Goal: Task Accomplishment & Management: Complete application form

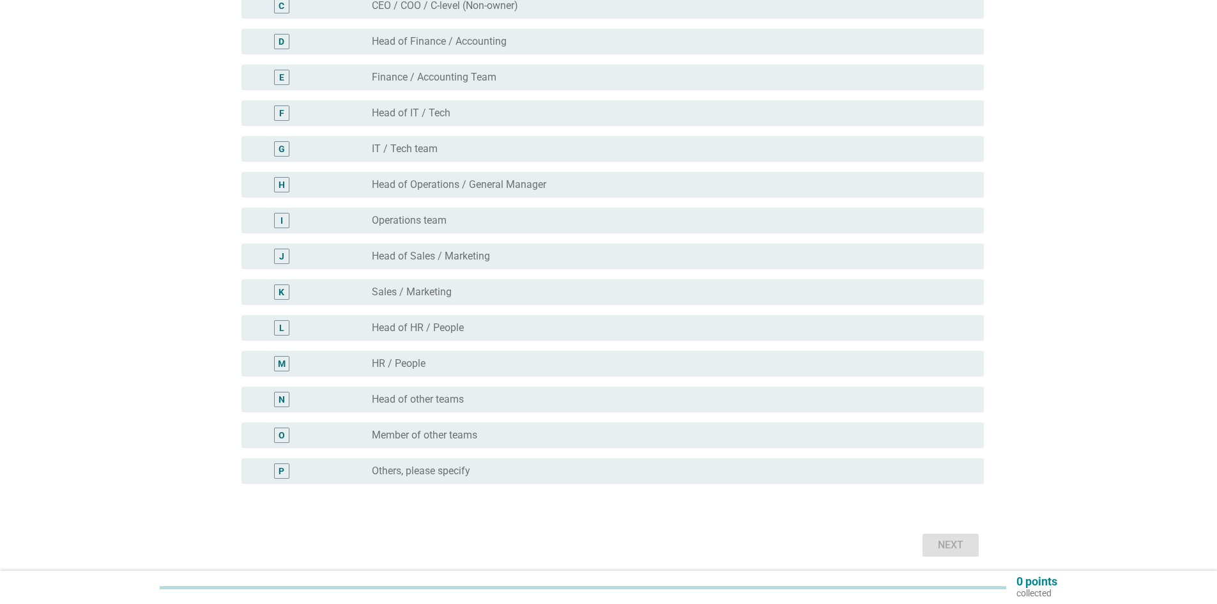
scroll to position [256, 0]
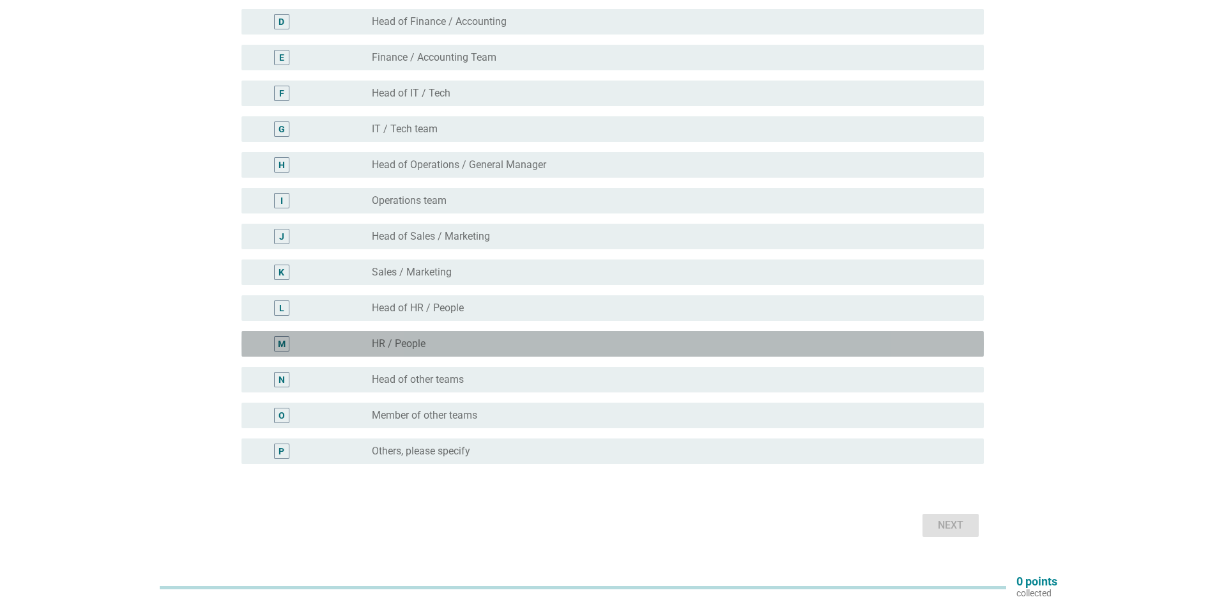
click at [537, 346] on div "radio_button_unchecked HR / People" at bounding box center [668, 343] width 592 height 13
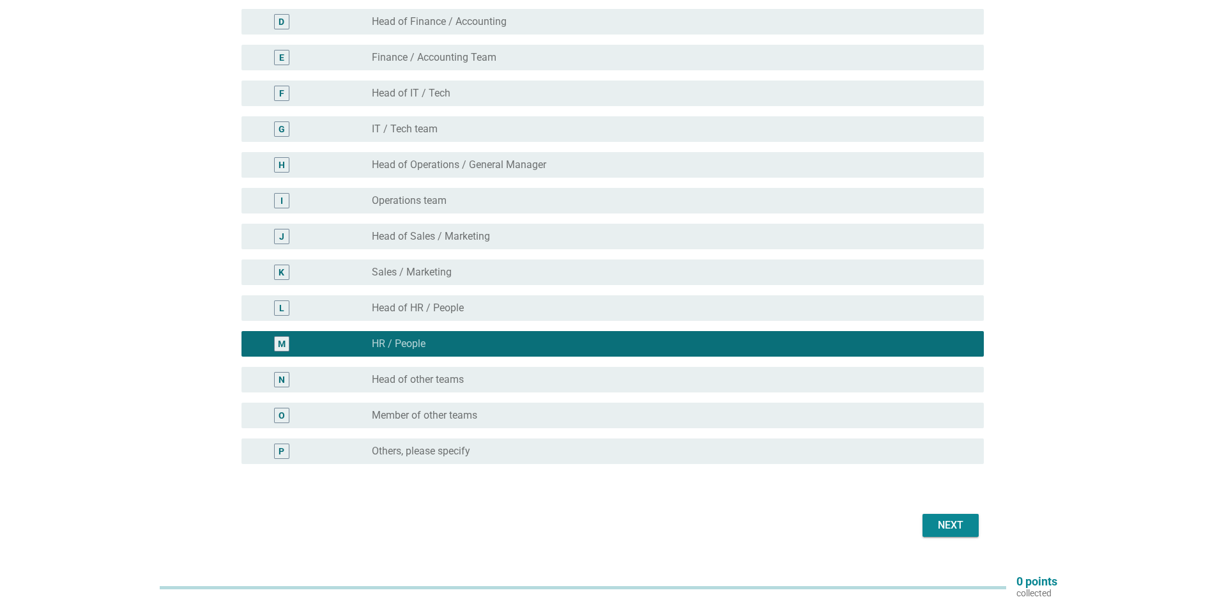
click at [938, 527] on div "Next" at bounding box center [951, 525] width 36 height 15
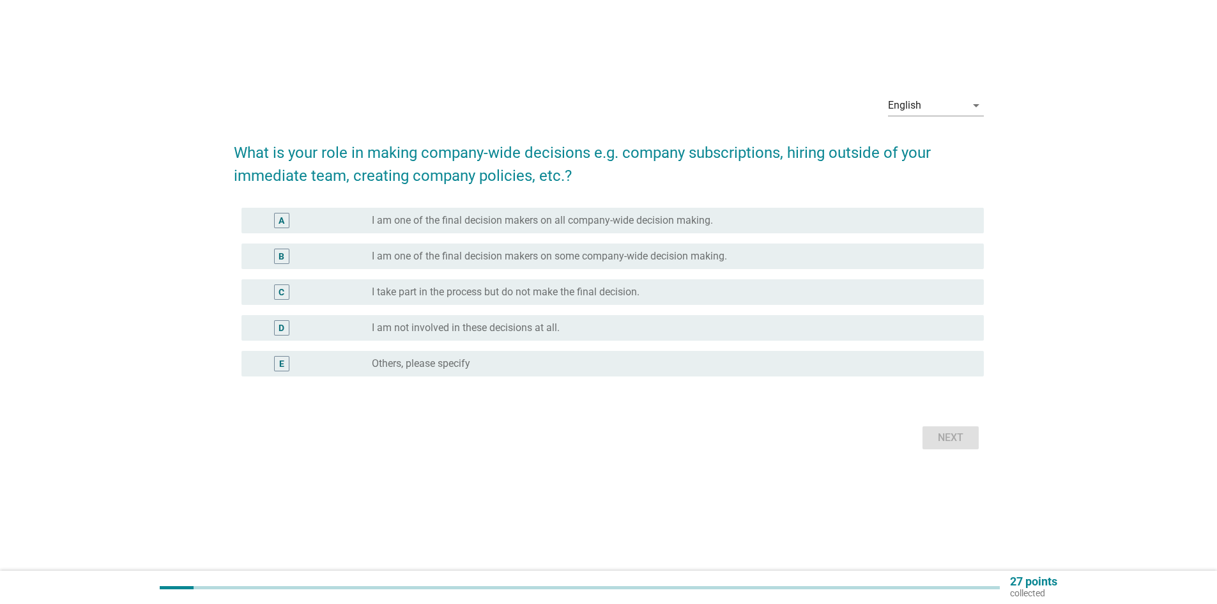
scroll to position [0, 0]
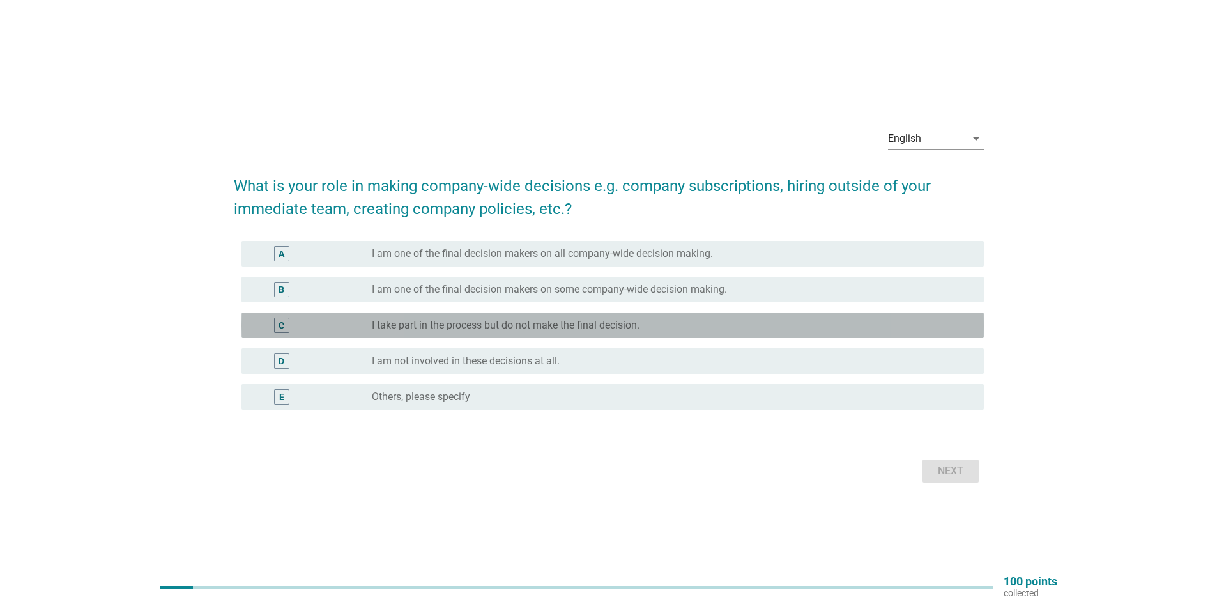
click at [467, 326] on label "I take part in the process but do not make the final decision." at bounding box center [506, 325] width 268 height 13
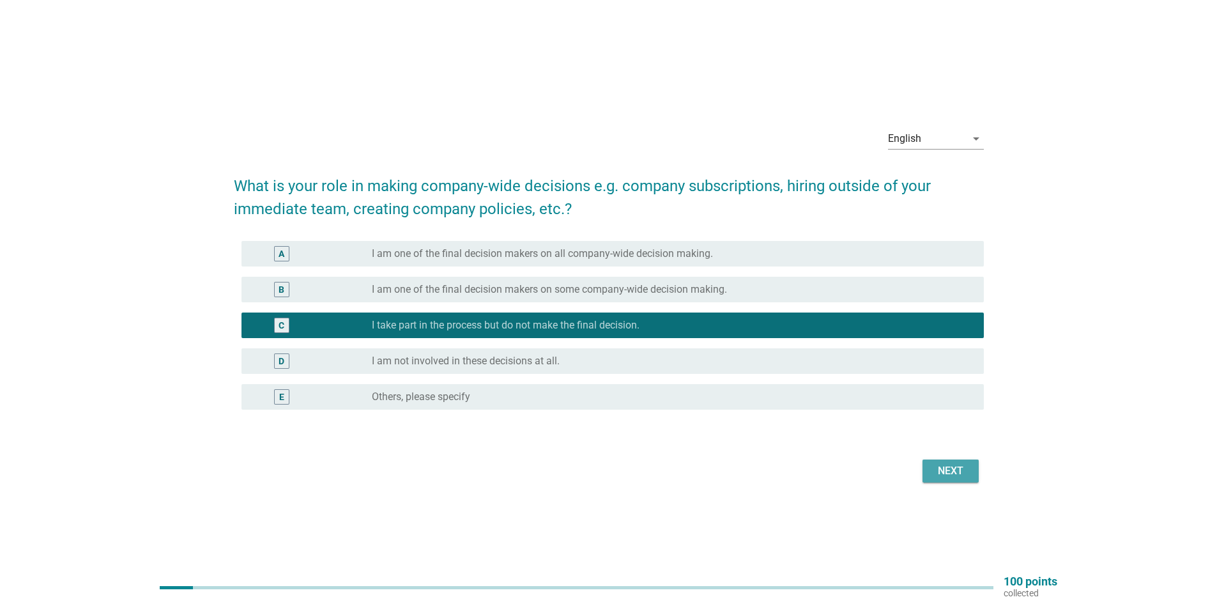
click at [937, 466] on div "Next" at bounding box center [951, 470] width 36 height 15
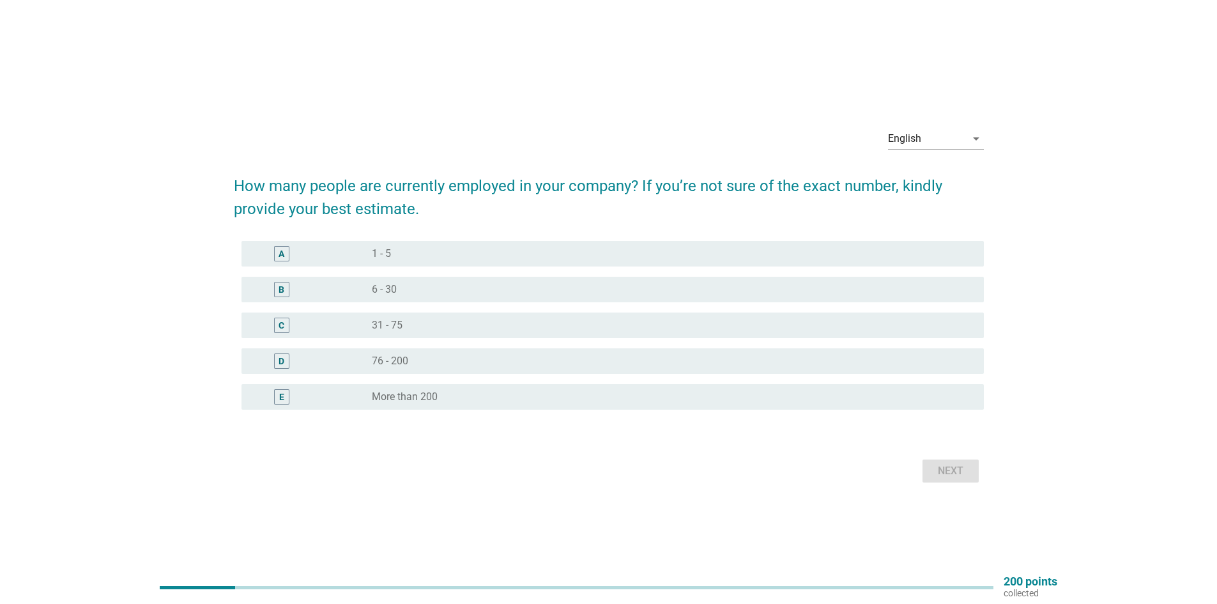
click at [427, 326] on div "radio_button_unchecked 31 - 75" at bounding box center [668, 325] width 592 height 13
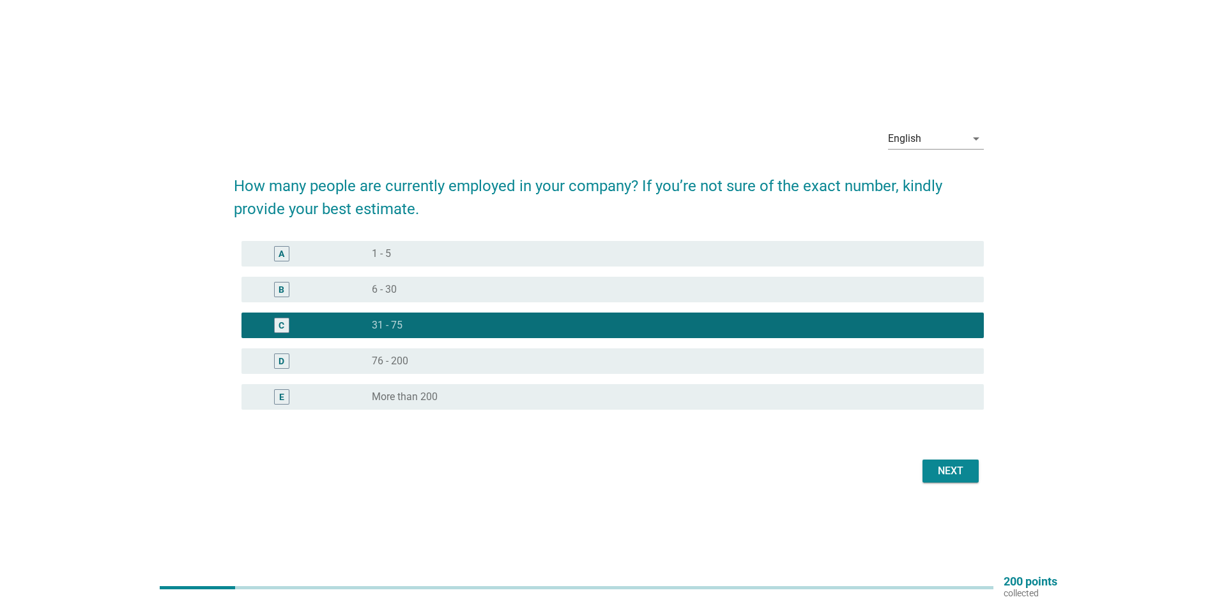
click at [940, 462] on button "Next" at bounding box center [951, 470] width 56 height 23
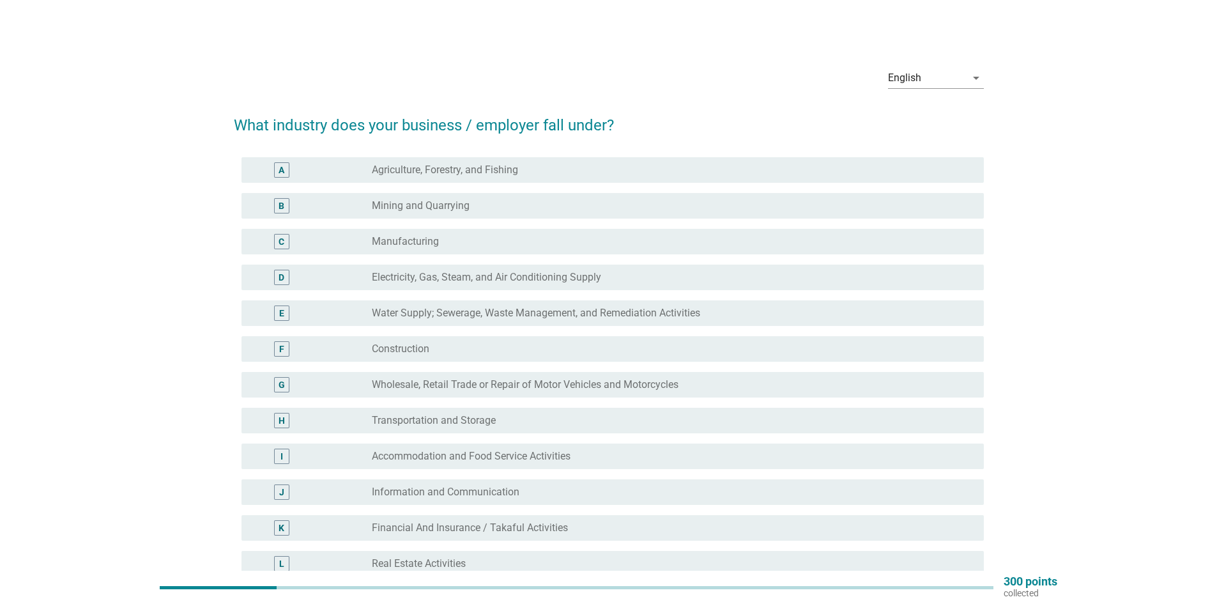
click at [566, 169] on div "radio_button_unchecked Agriculture, Forestry, and Fishing" at bounding box center [668, 170] width 592 height 13
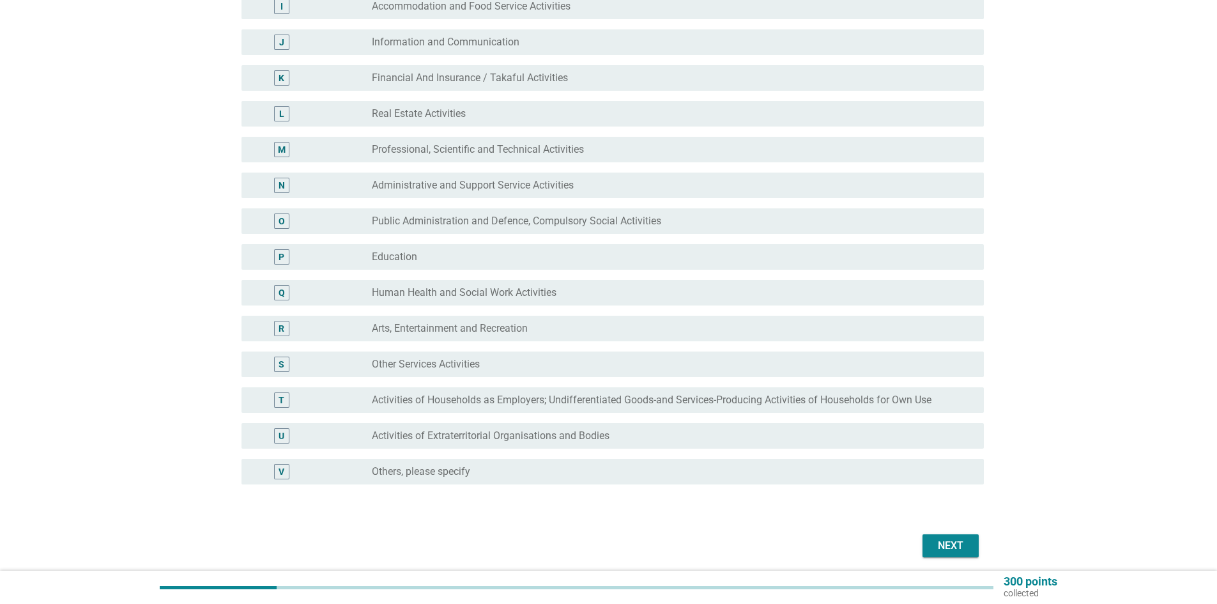
scroll to position [498, 0]
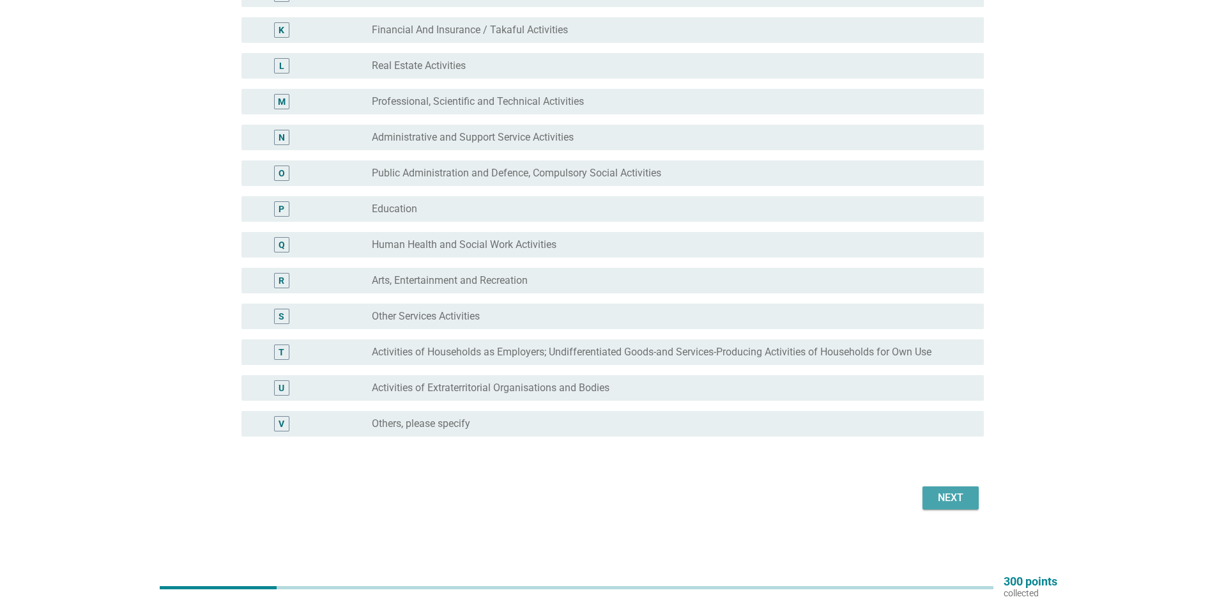
click at [952, 502] on div "Next" at bounding box center [951, 497] width 36 height 15
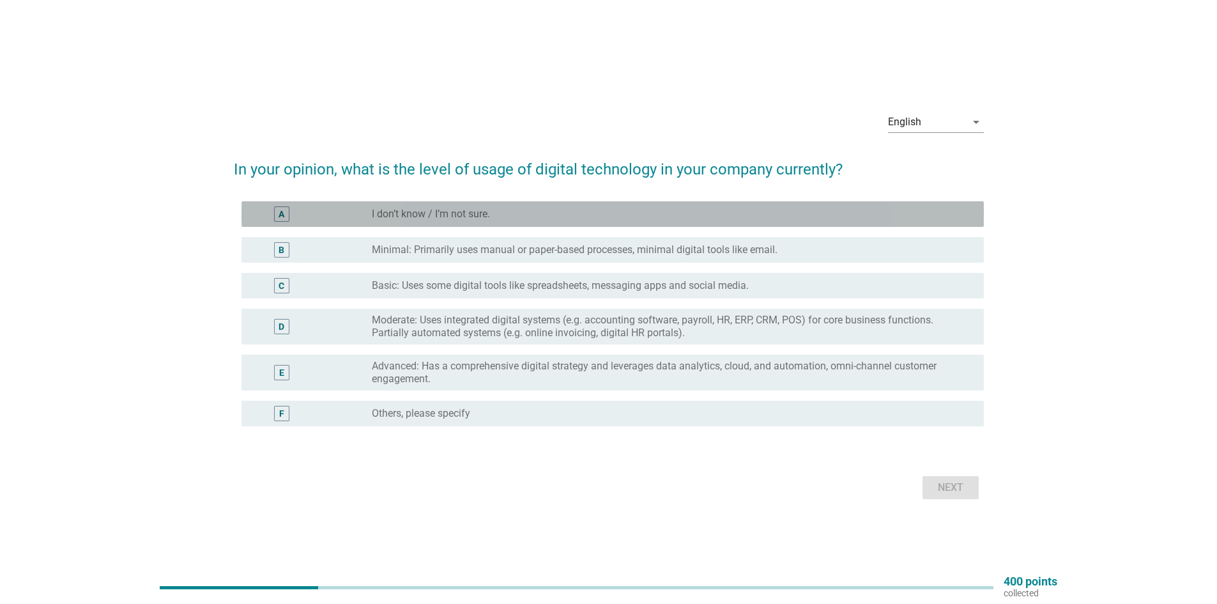
click at [558, 213] on div "radio_button_unchecked I don’t know / I’m not sure." at bounding box center [668, 214] width 592 height 13
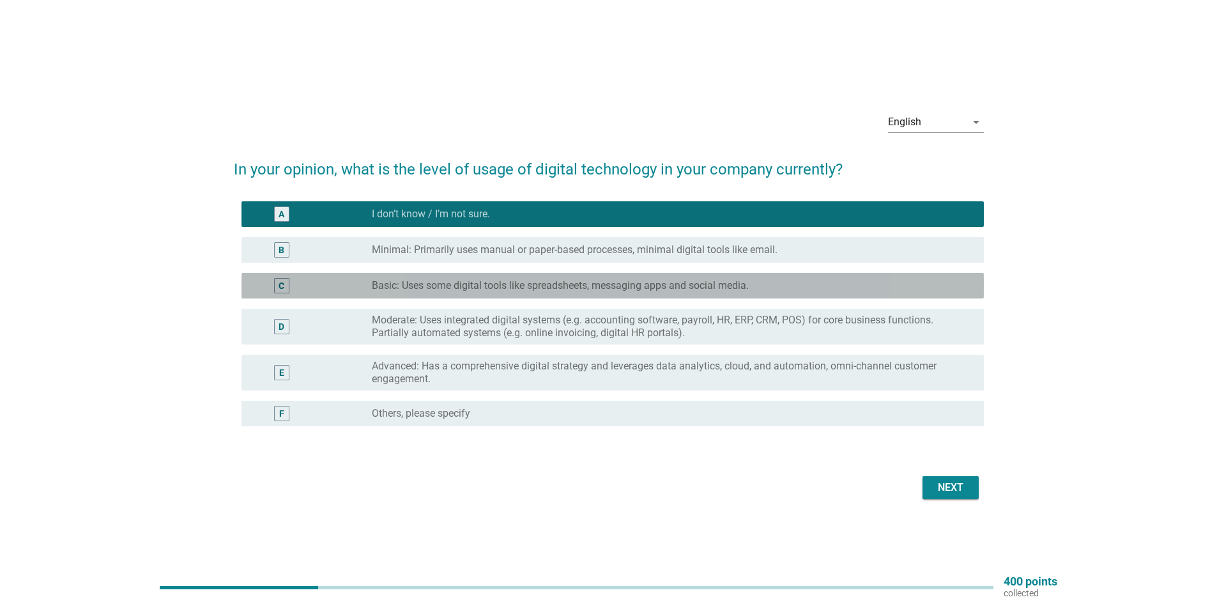
click at [594, 291] on label "Basic: Uses some digital tools like spreadsheets, messaging apps and social med…" at bounding box center [560, 285] width 377 height 13
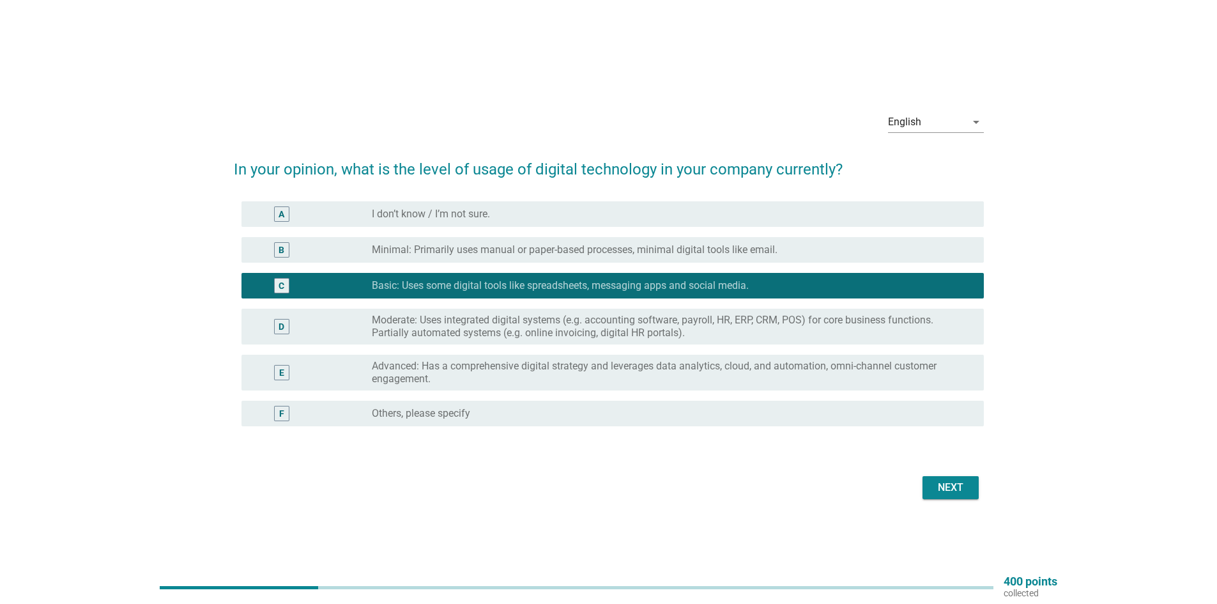
click at [958, 482] on div "Next" at bounding box center [951, 487] width 36 height 15
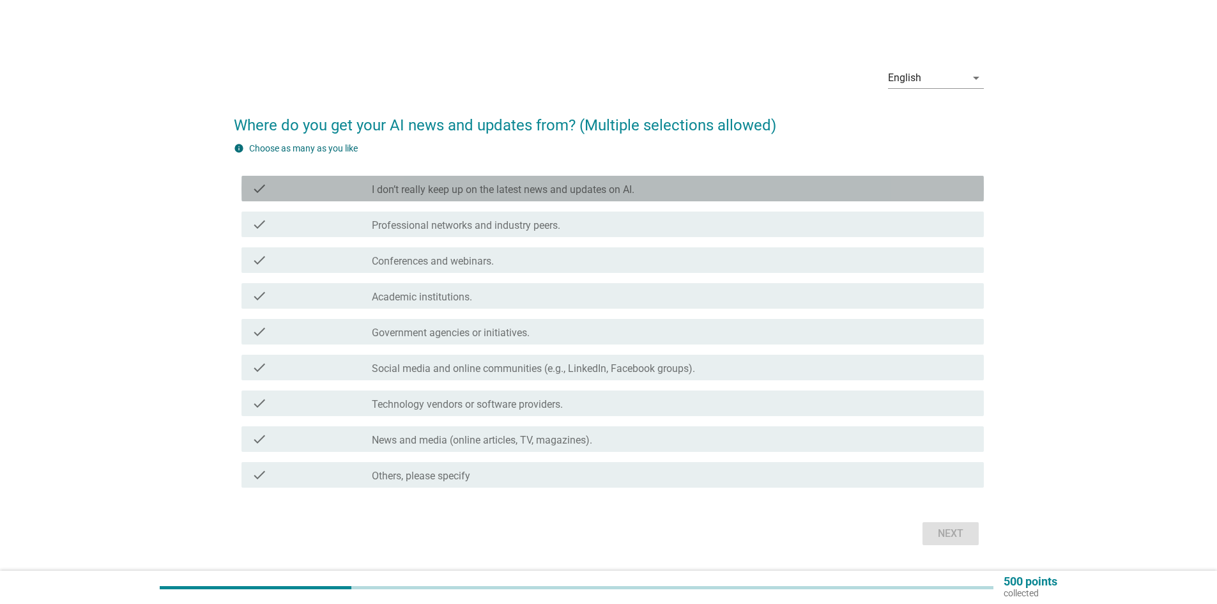
click at [550, 193] on label "I don’t really keep up on the latest news and updates on AI." at bounding box center [503, 189] width 263 height 13
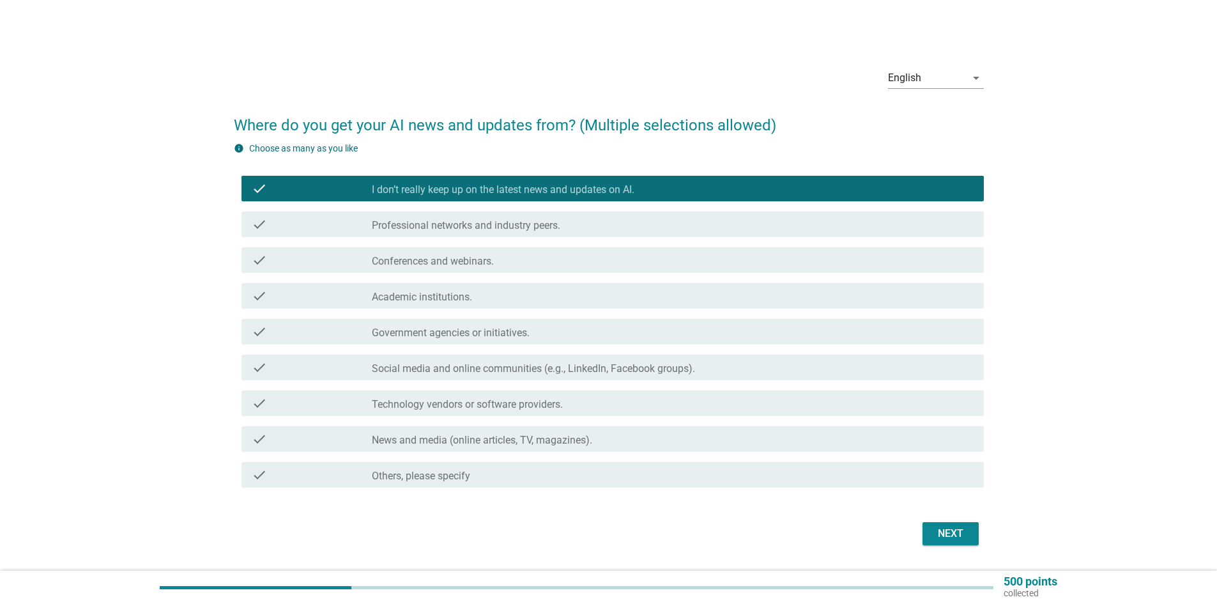
click at [947, 532] on div "Next" at bounding box center [951, 533] width 36 height 15
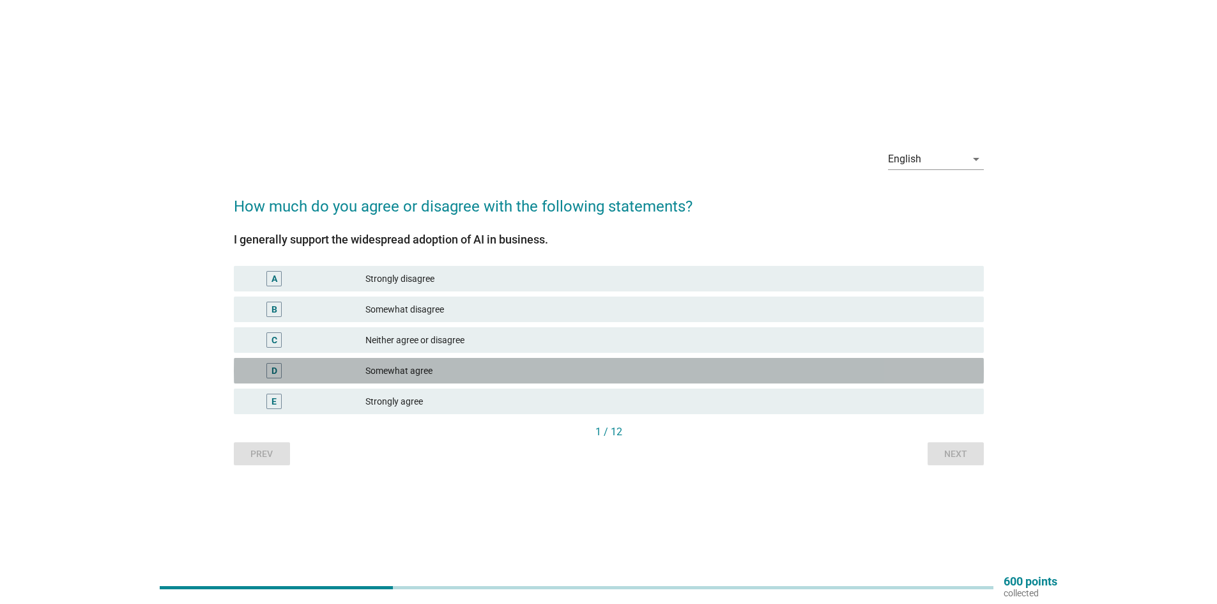
click at [407, 366] on div "Somewhat agree" at bounding box center [669, 370] width 608 height 15
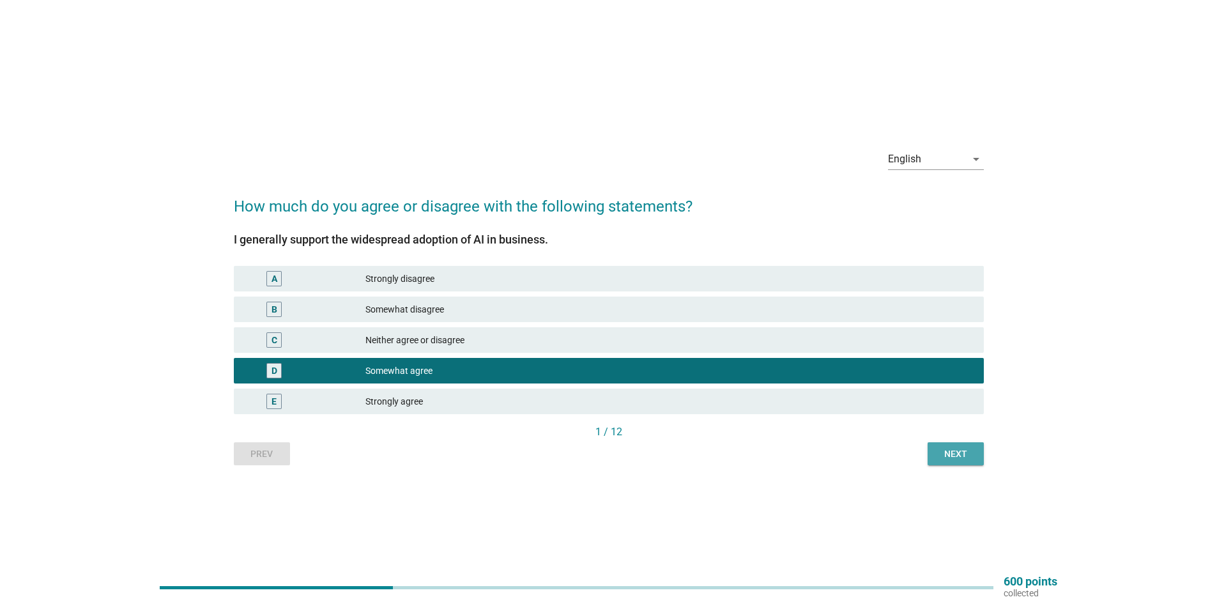
click at [948, 456] on div "Next" at bounding box center [956, 453] width 36 height 13
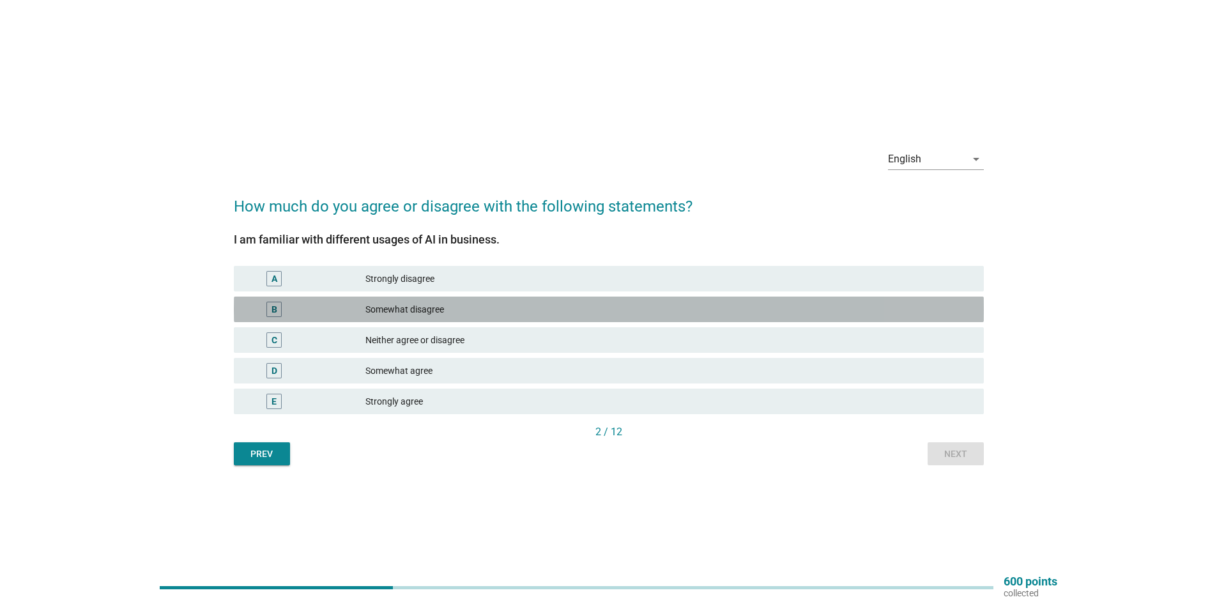
click at [454, 313] on div "Somewhat disagree" at bounding box center [669, 309] width 608 height 15
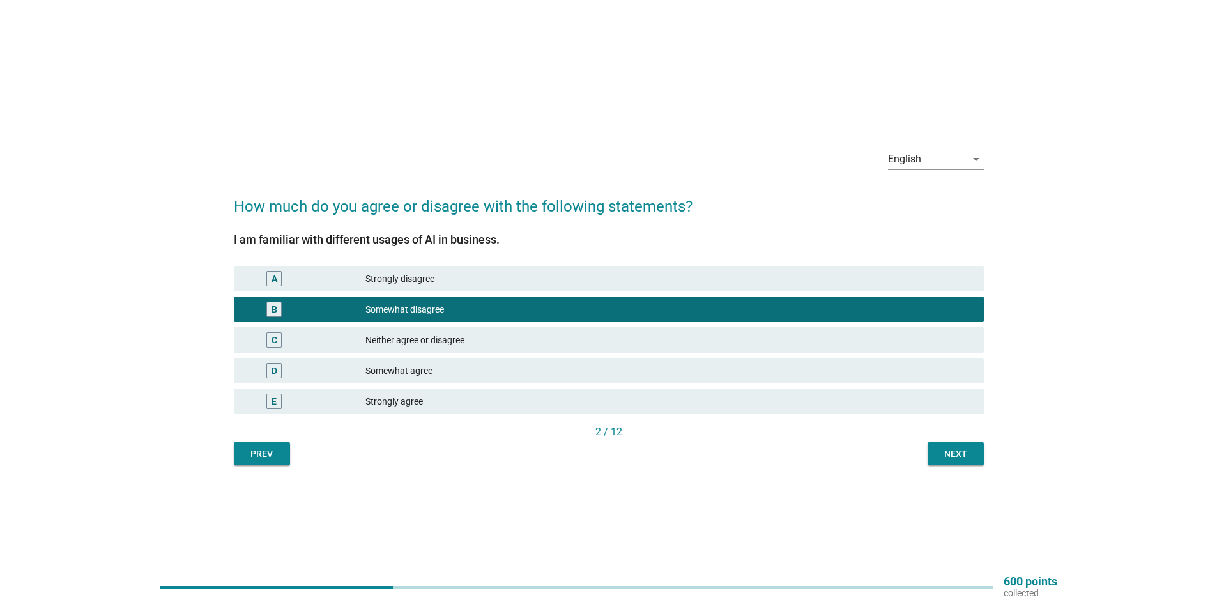
click at [936, 456] on button "Next" at bounding box center [956, 453] width 56 height 23
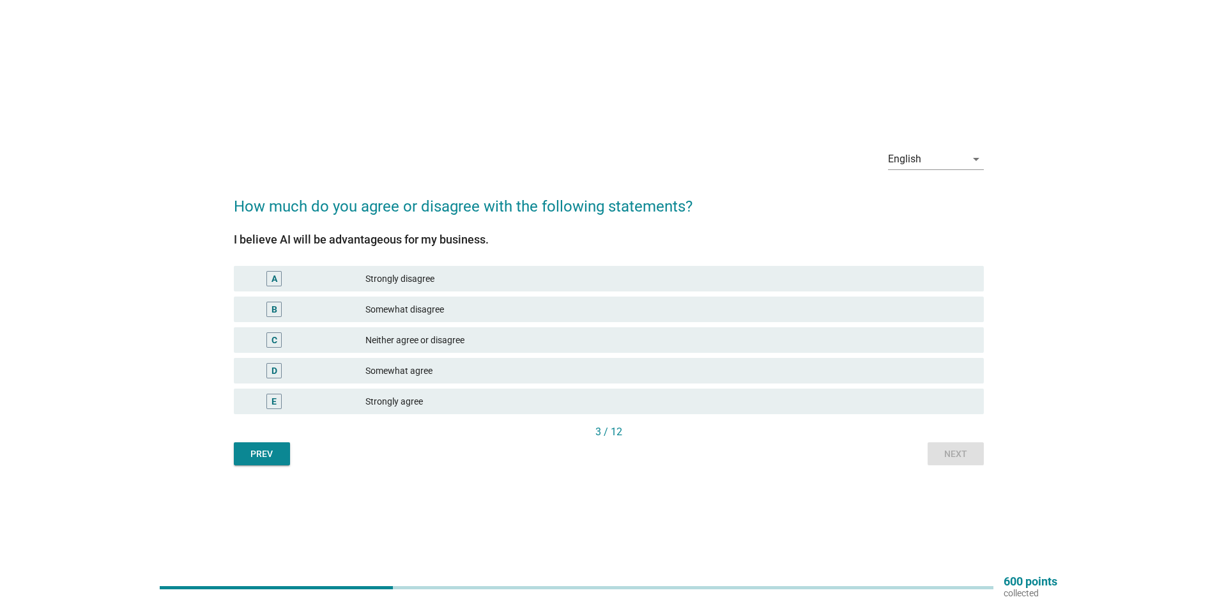
click at [439, 362] on div "D Somewhat agree" at bounding box center [609, 371] width 750 height 26
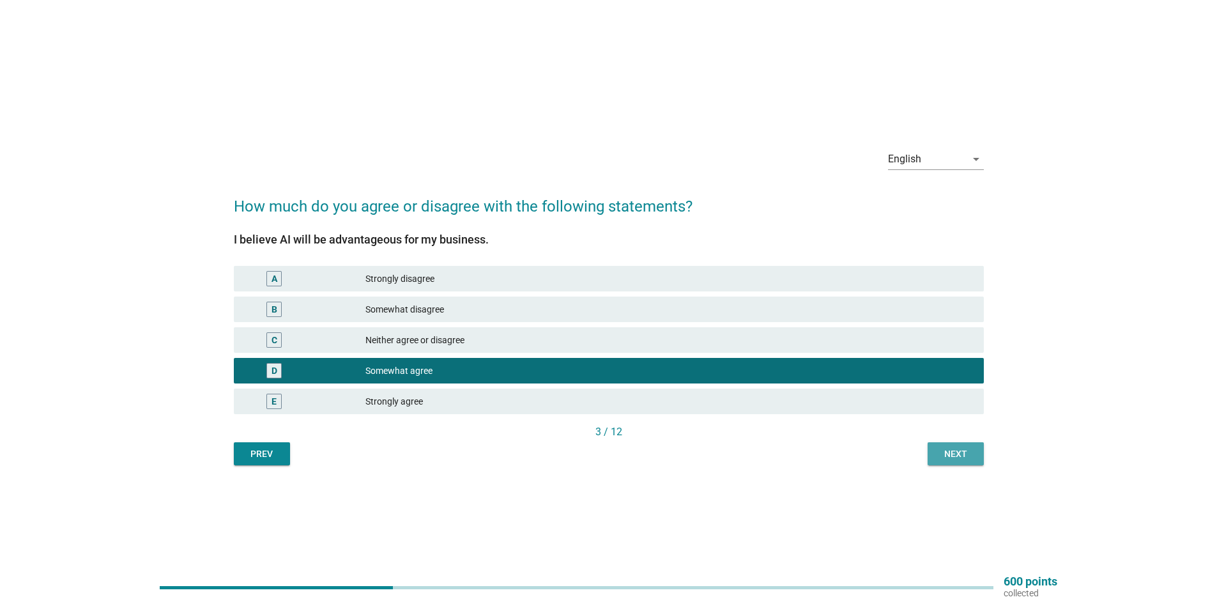
click at [967, 452] on div "Next" at bounding box center [956, 453] width 36 height 13
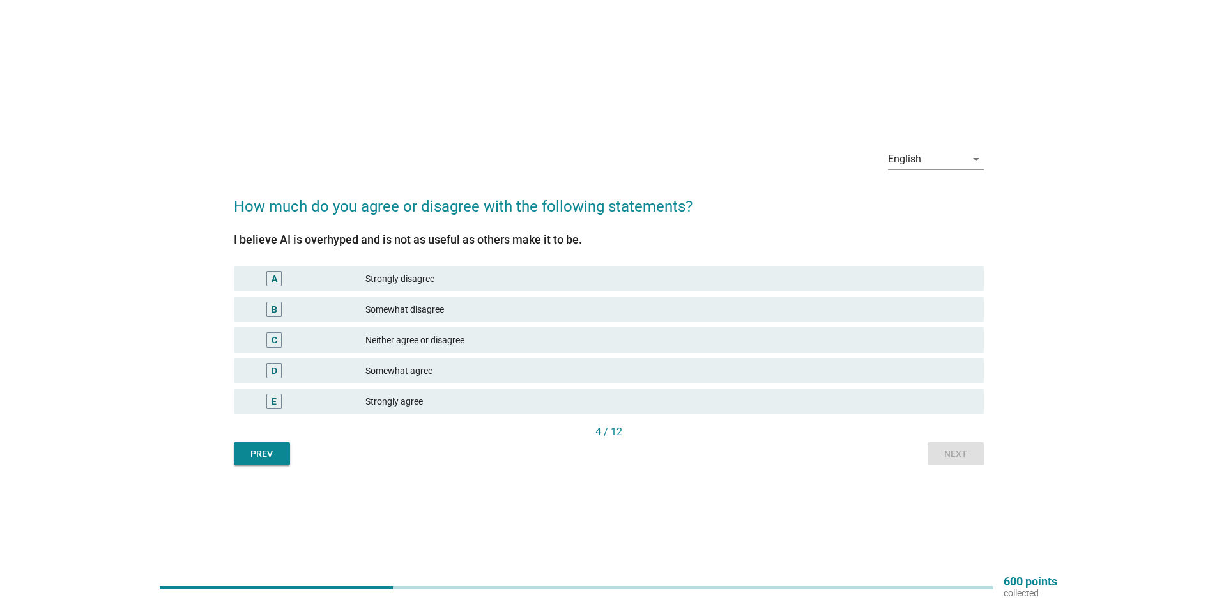
click at [443, 346] on div "Neither agree or disagree" at bounding box center [669, 339] width 608 height 15
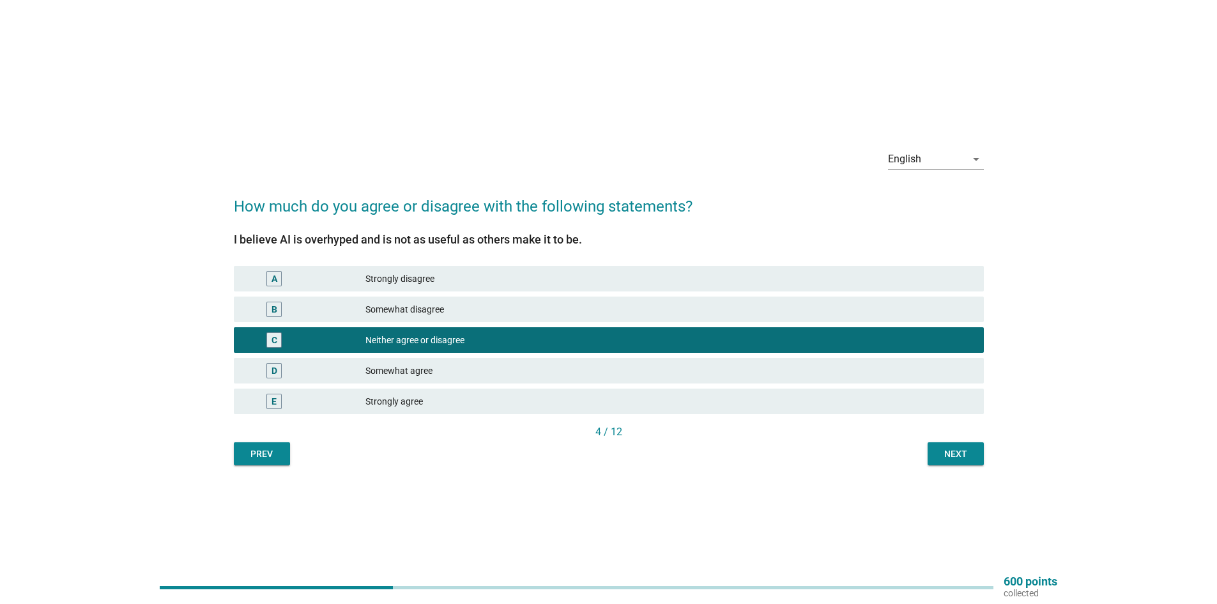
click at [457, 309] on div "Somewhat disagree" at bounding box center [669, 309] width 608 height 15
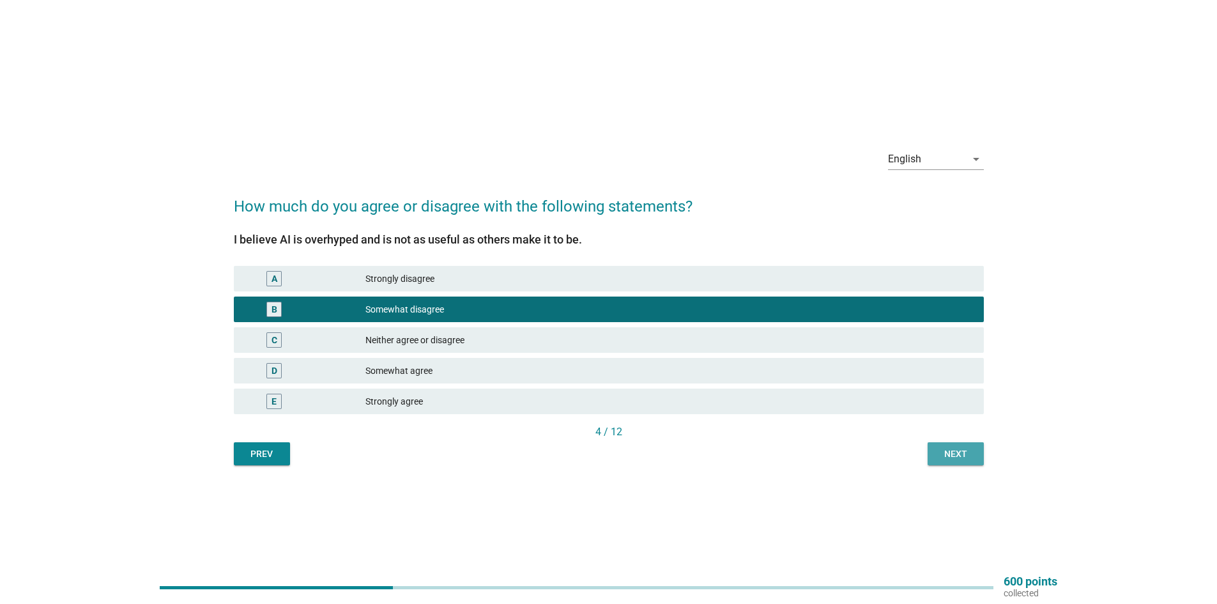
click at [957, 455] on div "Next" at bounding box center [956, 453] width 36 height 13
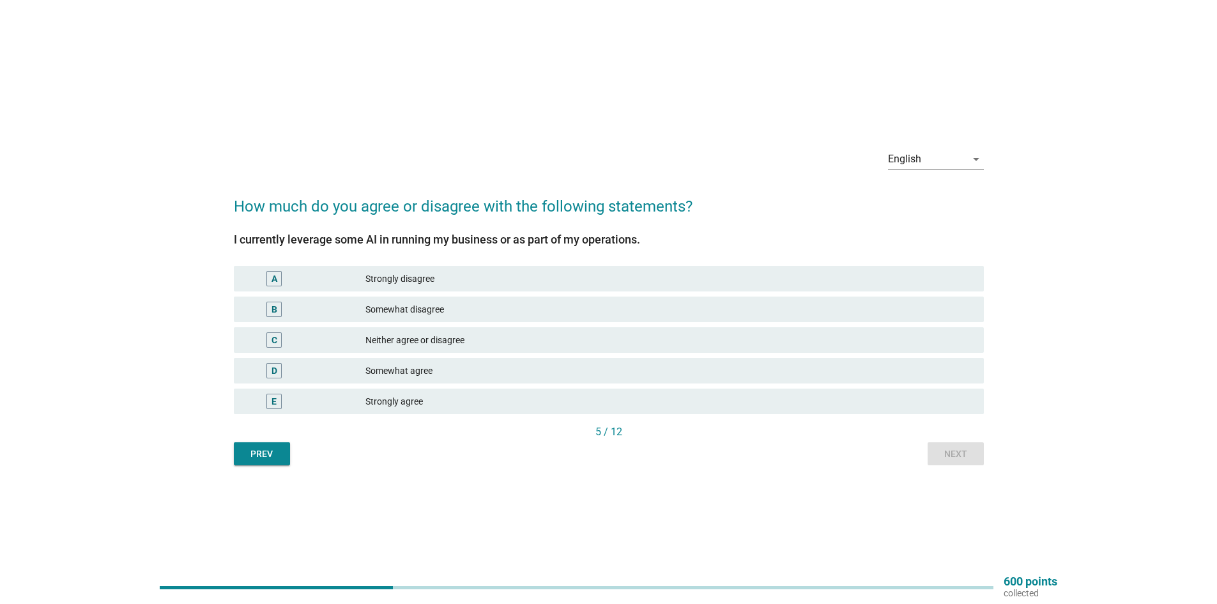
click at [531, 344] on div "Neither agree or disagree" at bounding box center [669, 339] width 608 height 15
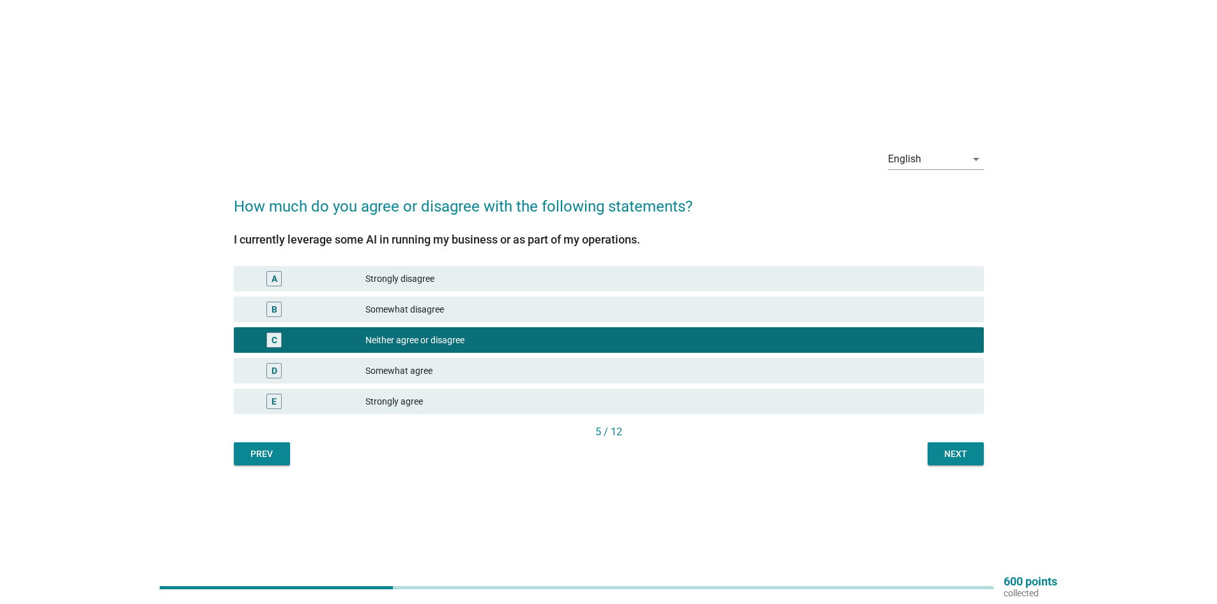
click at [955, 456] on div "Next" at bounding box center [956, 453] width 36 height 13
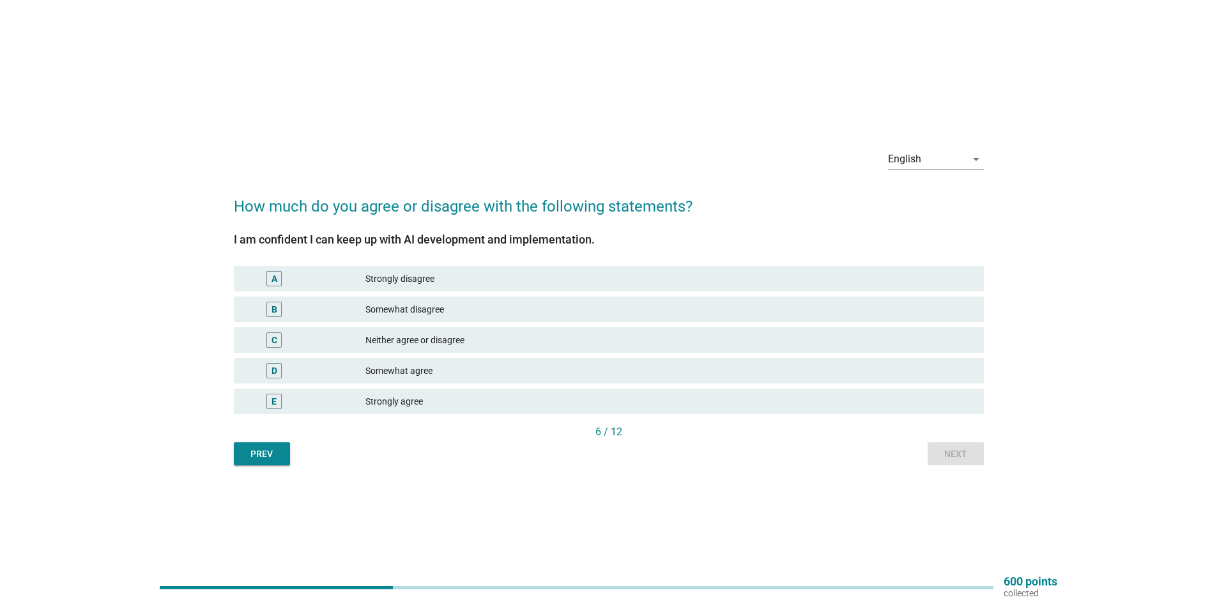
click at [398, 341] on div "Neither agree or disagree" at bounding box center [669, 339] width 608 height 15
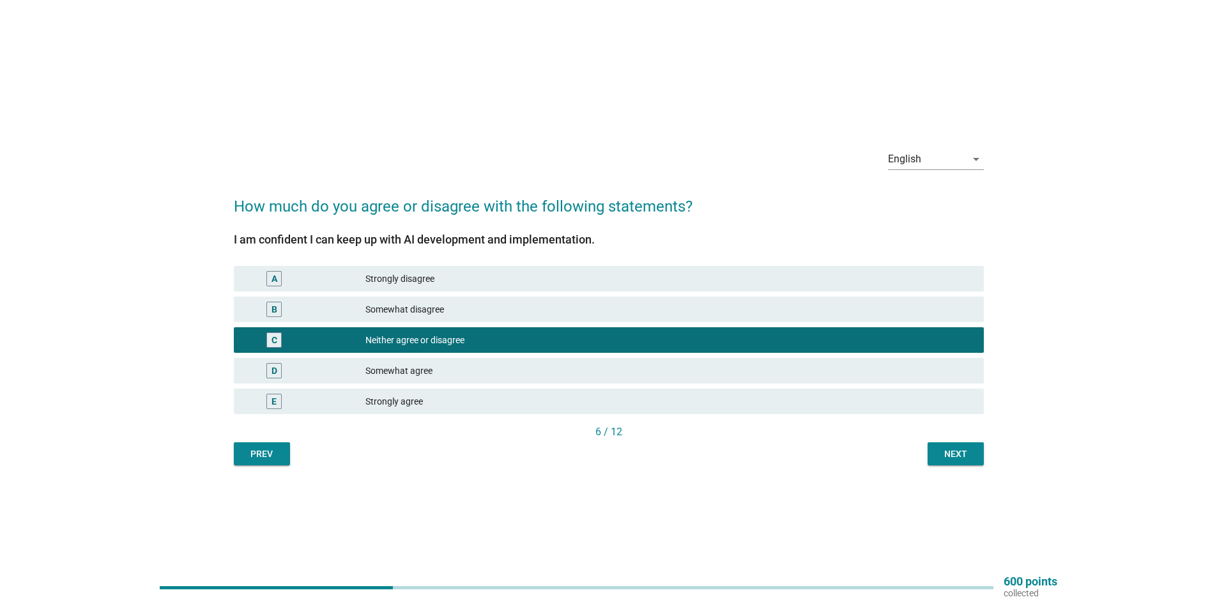
click at [402, 367] on div "Somewhat agree" at bounding box center [669, 370] width 608 height 15
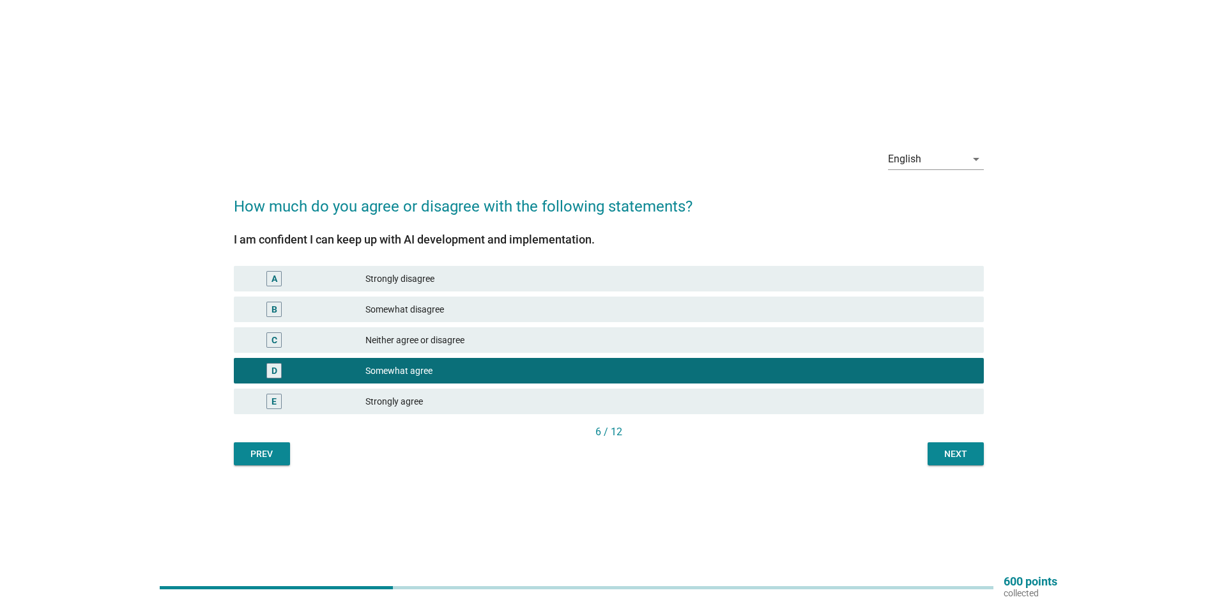
click at [941, 454] on div "Next" at bounding box center [956, 453] width 36 height 13
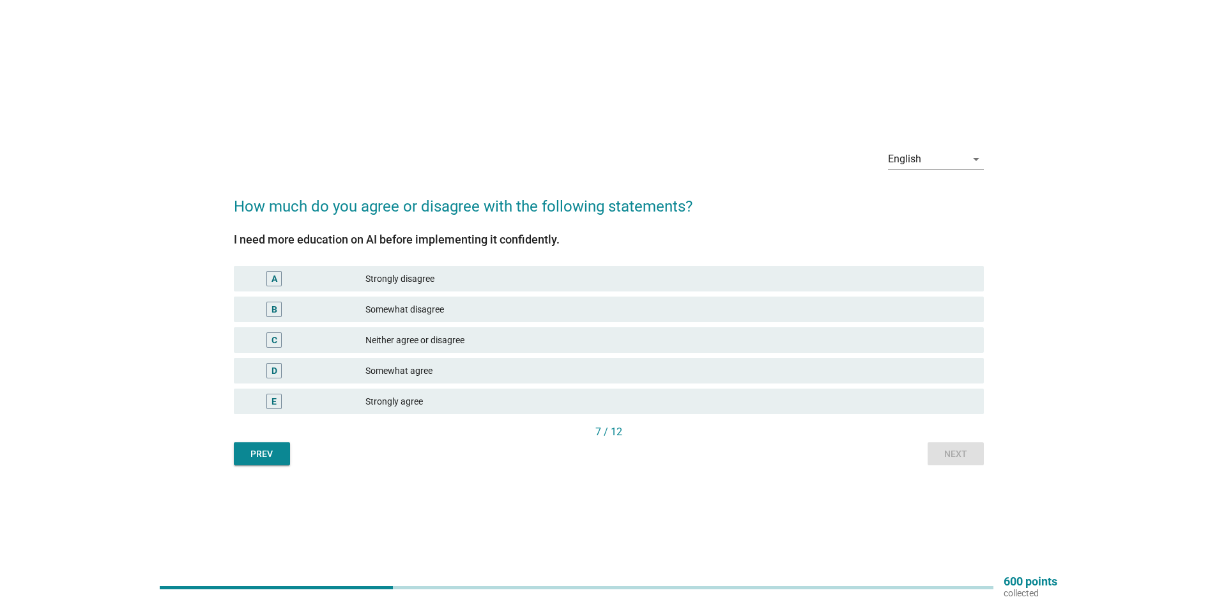
click at [422, 365] on div "Somewhat agree" at bounding box center [669, 370] width 608 height 15
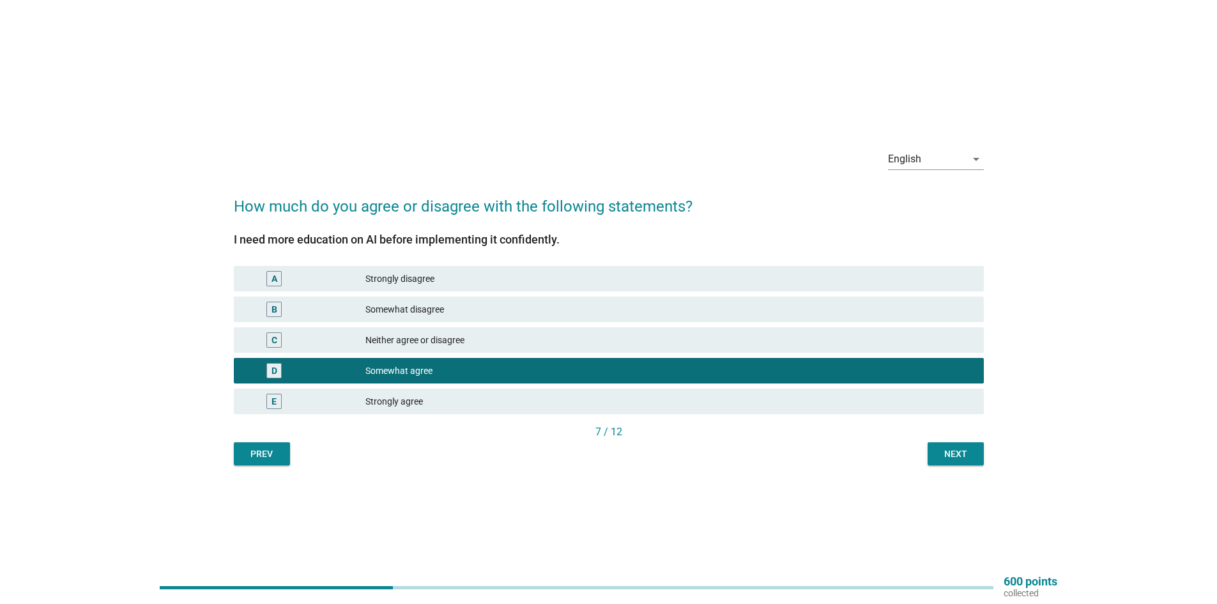
click at [954, 449] on div "Next" at bounding box center [956, 453] width 36 height 13
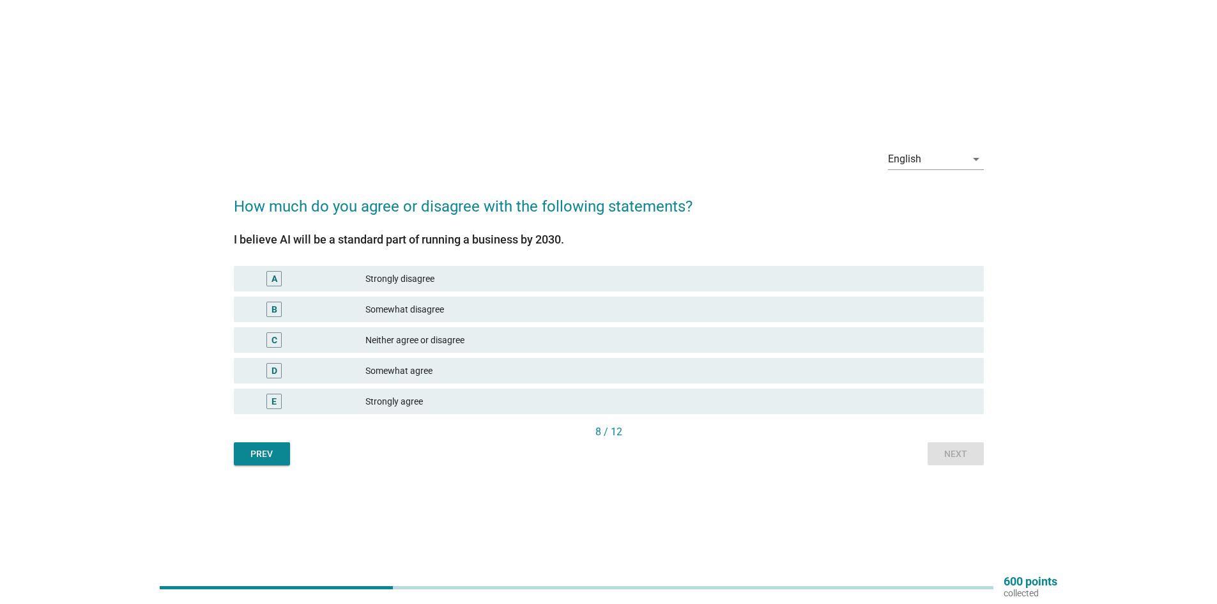
click at [385, 394] on div "Strongly agree" at bounding box center [669, 401] width 608 height 15
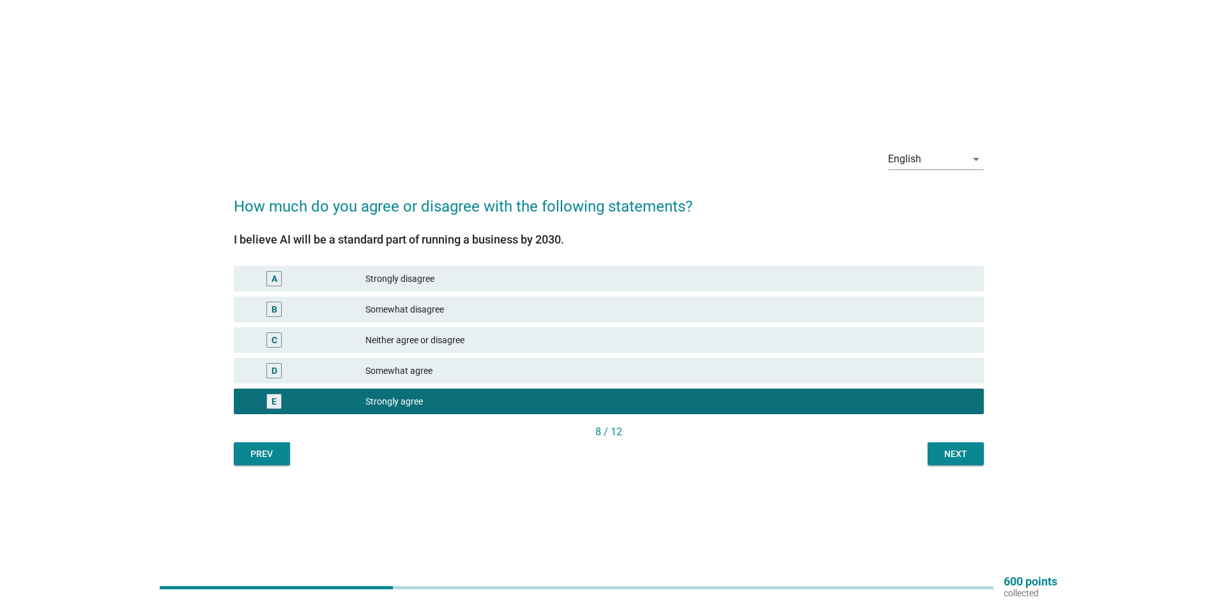
click at [967, 452] on div "Next" at bounding box center [956, 453] width 36 height 13
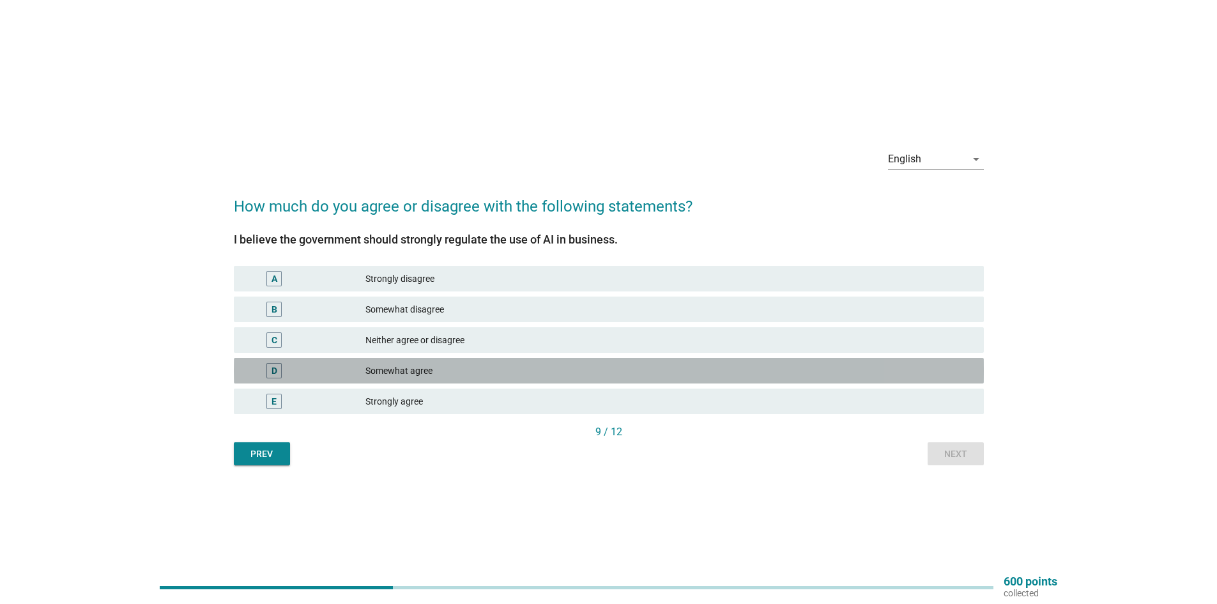
click at [437, 359] on div "D Somewhat agree" at bounding box center [609, 371] width 750 height 26
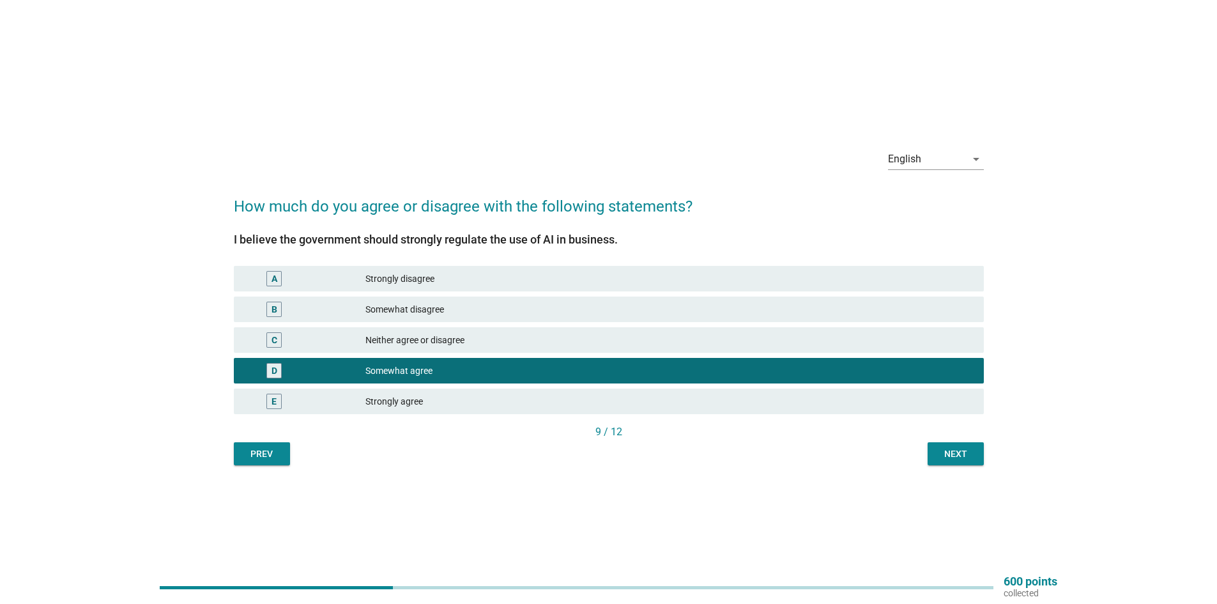
click at [946, 450] on div "Next" at bounding box center [956, 453] width 36 height 13
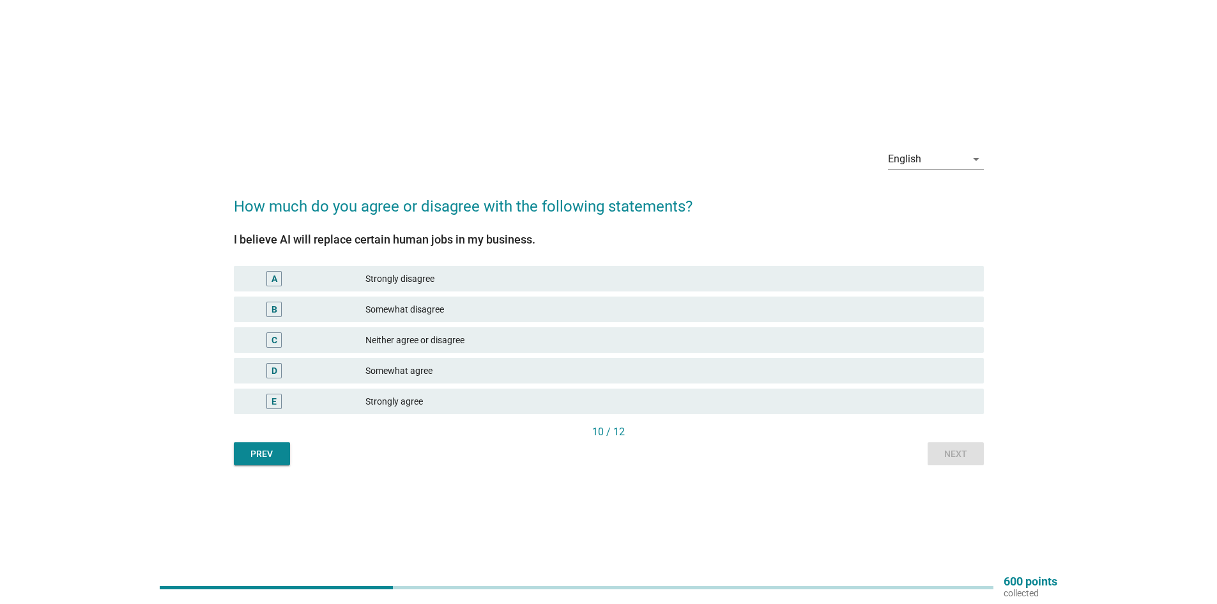
click at [406, 374] on div "Somewhat agree" at bounding box center [669, 370] width 608 height 15
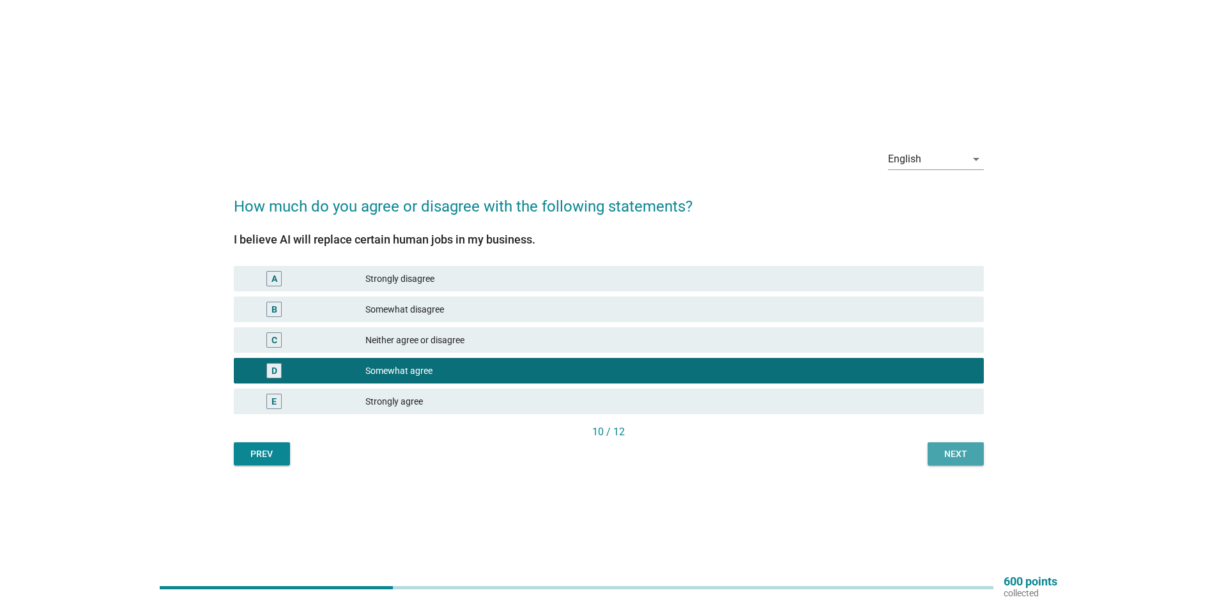
click at [959, 449] on div "Next" at bounding box center [956, 453] width 36 height 13
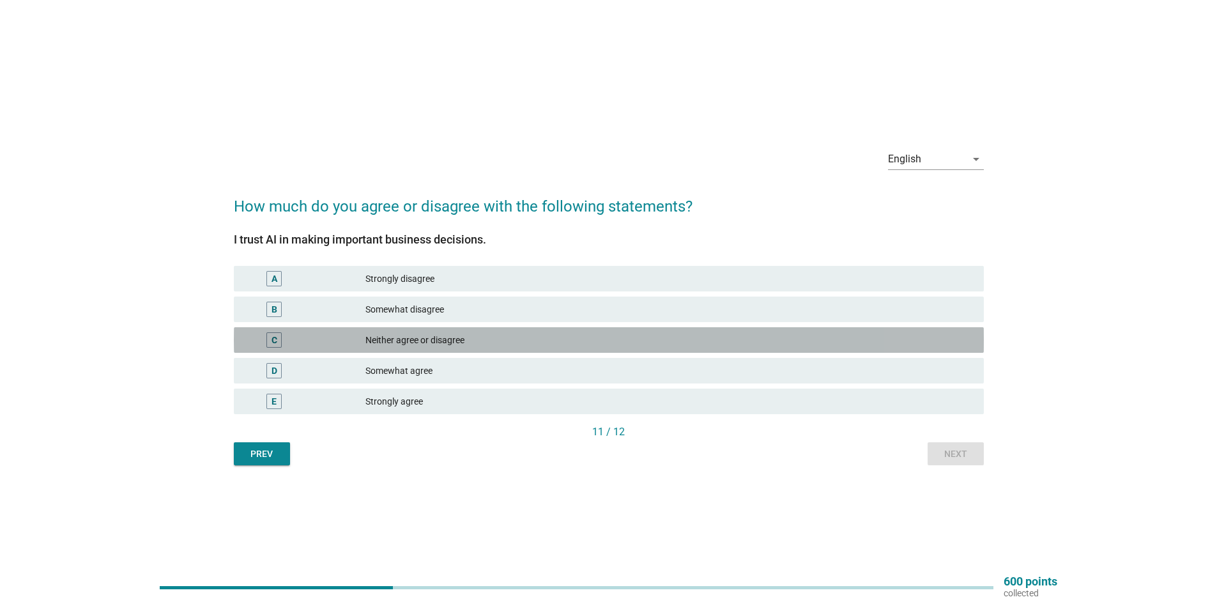
click at [441, 337] on div "Neither agree or disagree" at bounding box center [669, 339] width 608 height 15
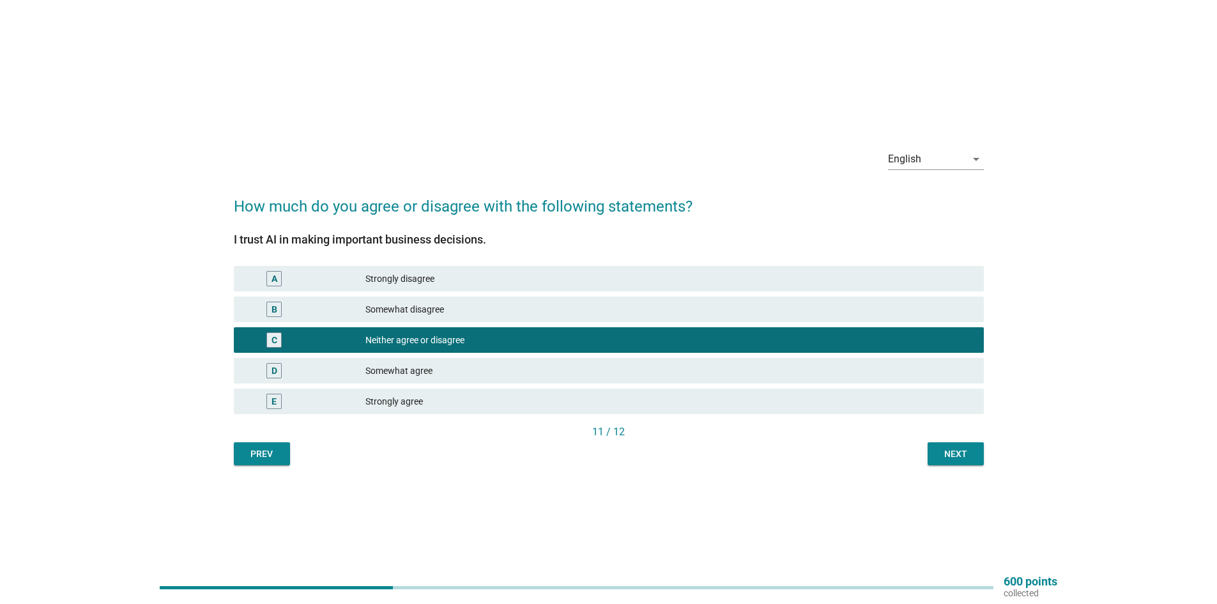
click at [948, 456] on div "Next" at bounding box center [956, 453] width 36 height 13
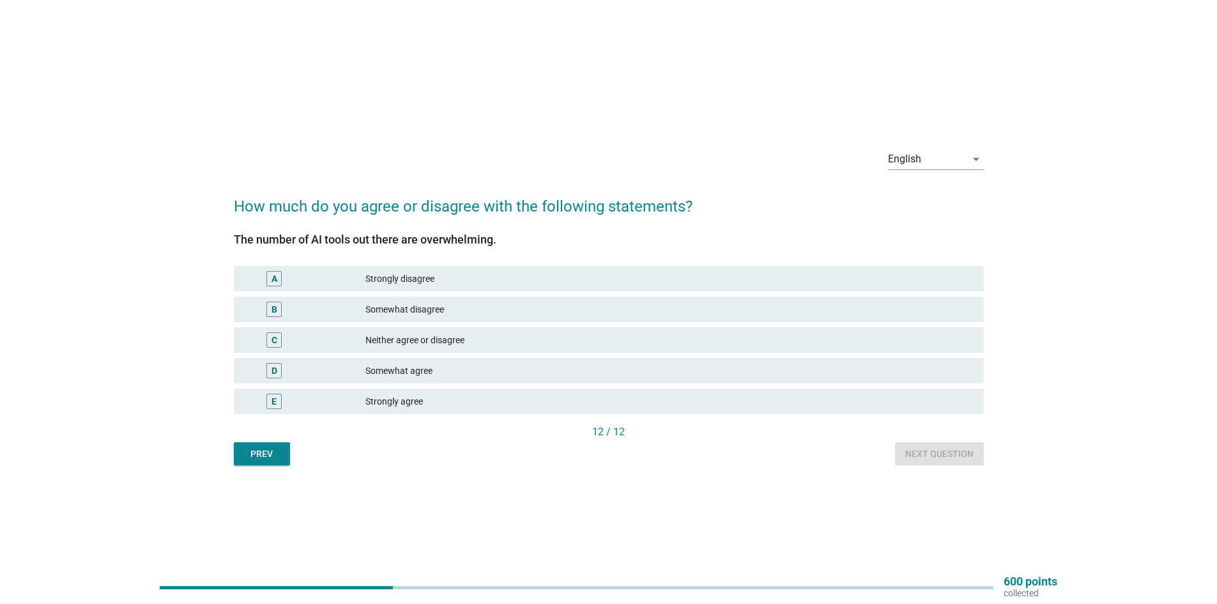
click at [447, 365] on div "Somewhat agree" at bounding box center [669, 370] width 608 height 15
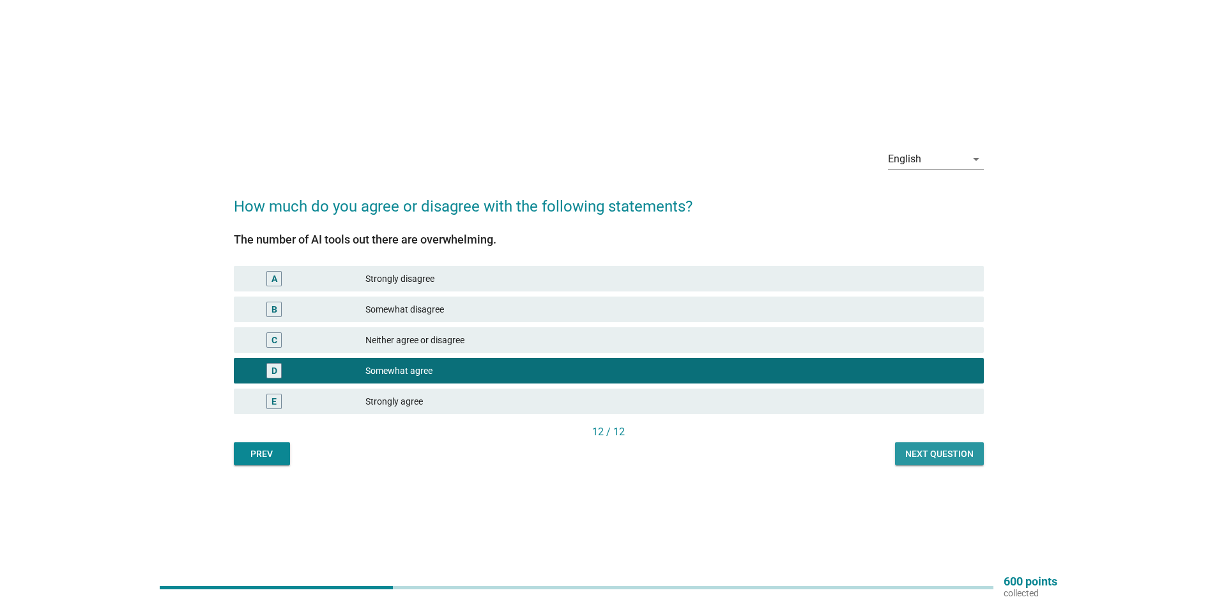
click at [965, 443] on button "Next question" at bounding box center [939, 453] width 89 height 23
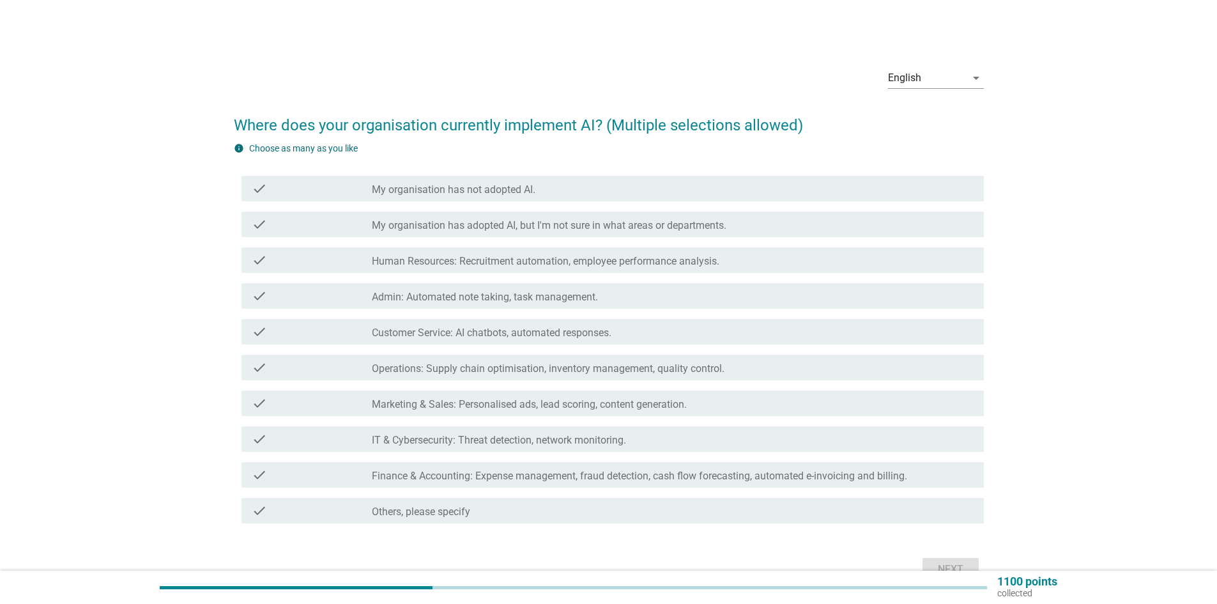
click at [557, 176] on div "check check_box_outline_blank My organisation has not adopted AI." at bounding box center [613, 189] width 742 height 26
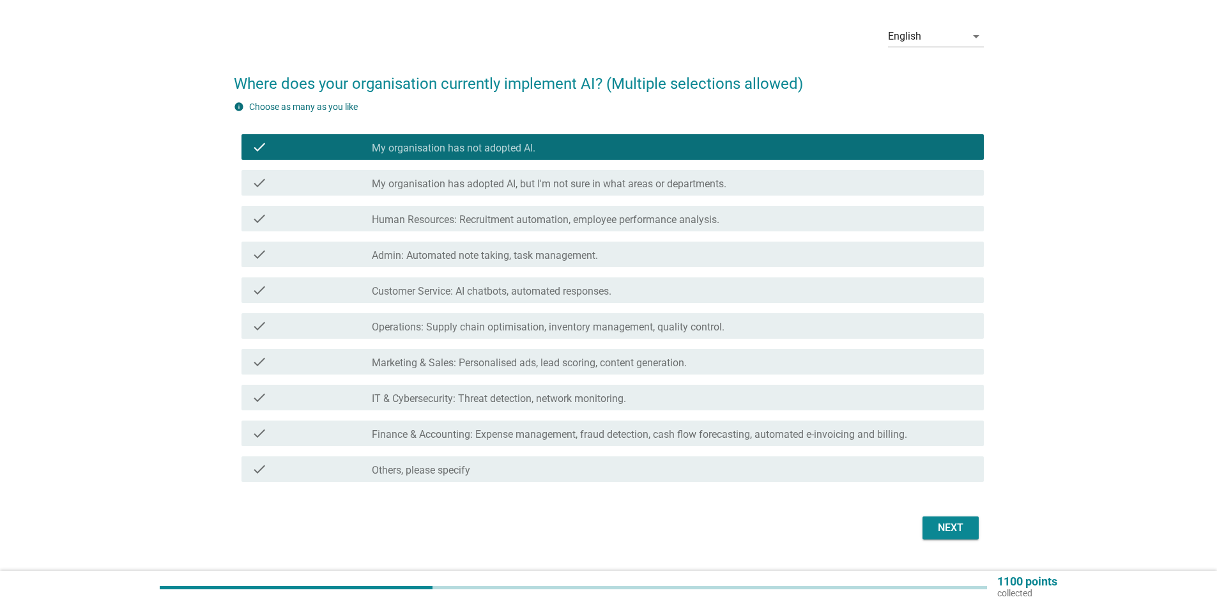
scroll to position [64, 0]
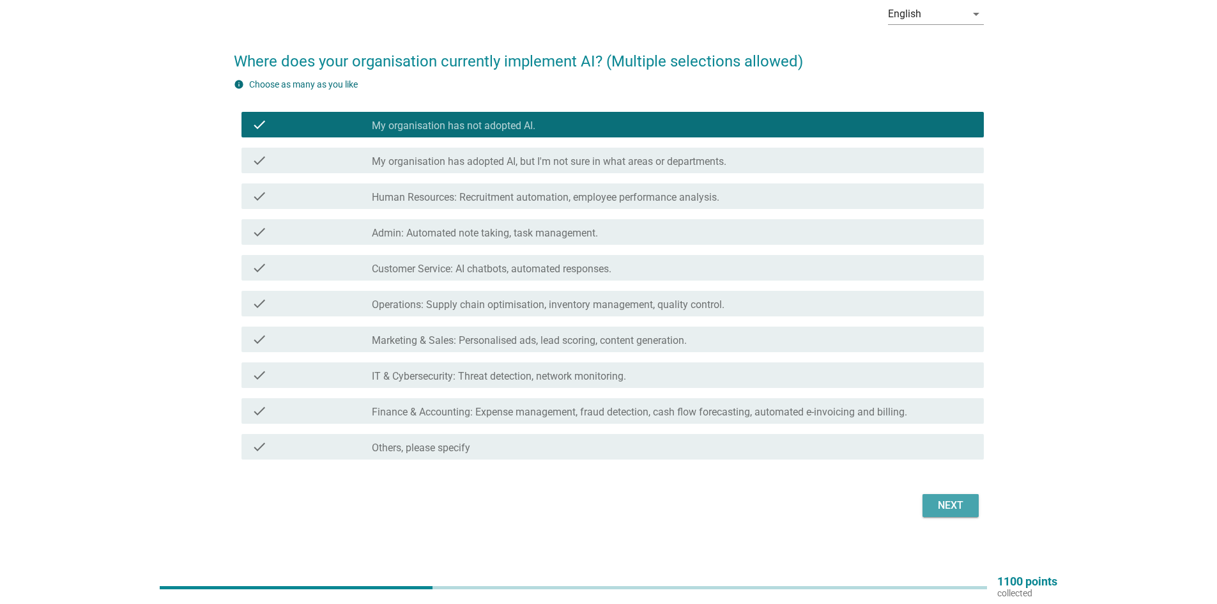
click at [947, 510] on div "Next" at bounding box center [951, 505] width 36 height 15
